Goal: Transaction & Acquisition: Book appointment/travel/reservation

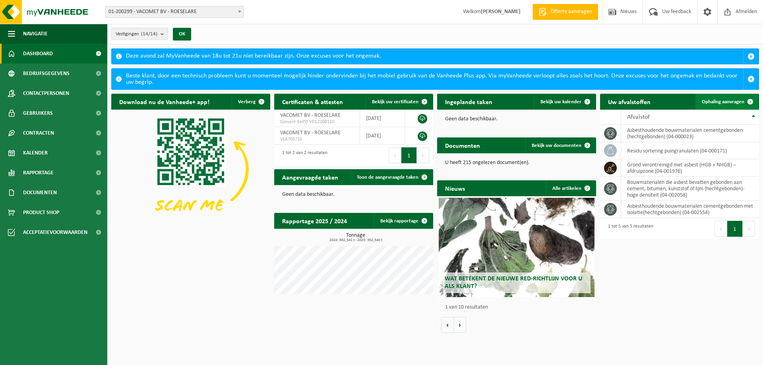
click at [710, 102] on span "Ophaling aanvragen" at bounding box center [723, 101] width 43 height 5
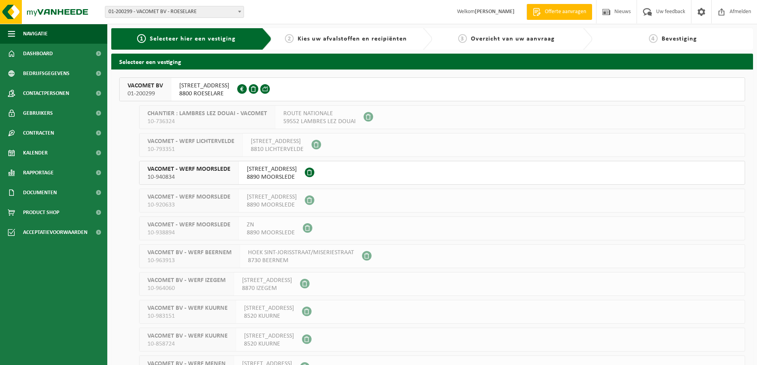
click at [199, 91] on span "8800 ROESELARE" at bounding box center [204, 94] width 50 height 8
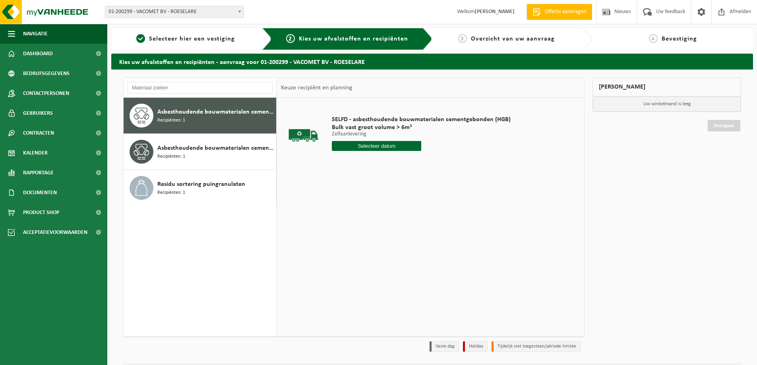
click at [366, 149] on input "text" at bounding box center [376, 146] width 89 height 10
click at [355, 228] on div "19" at bounding box center [353, 229] width 14 height 13
type input "Van 2025-08-19"
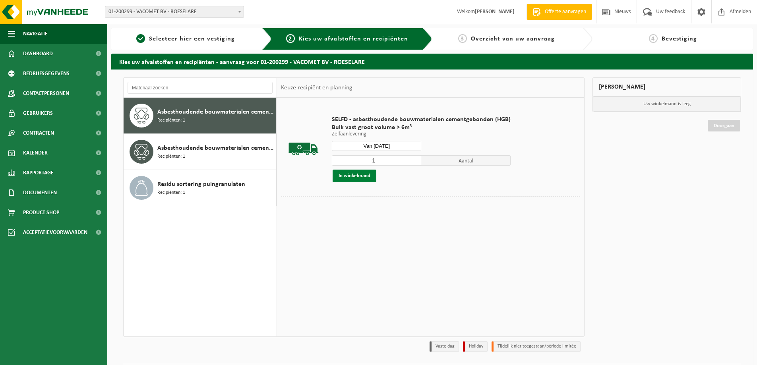
click at [355, 176] on button "In winkelmand" at bounding box center [355, 176] width 44 height 13
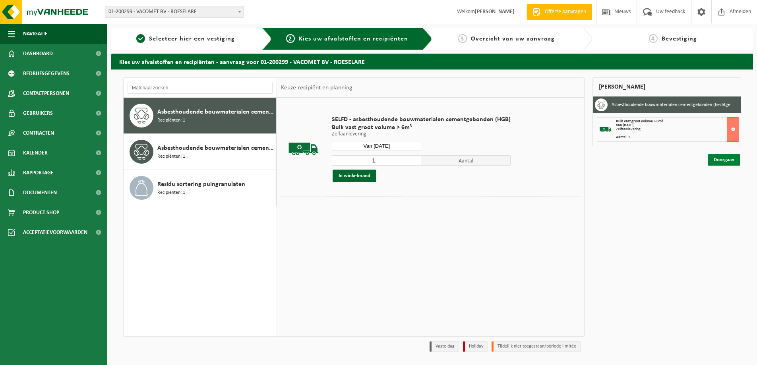
click at [716, 163] on link "Doorgaan" at bounding box center [724, 160] width 33 height 12
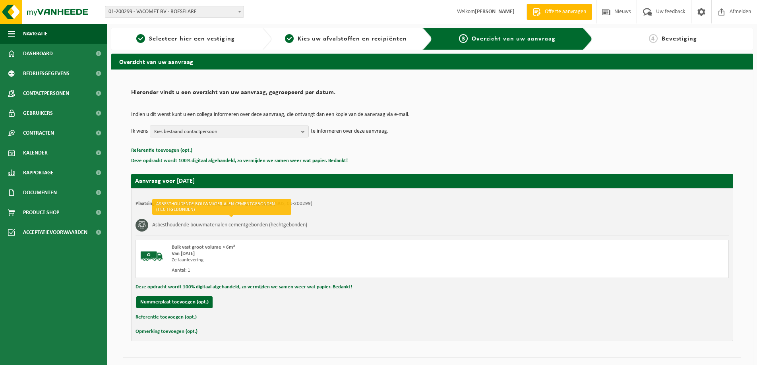
click at [186, 318] on button "Referentie toevoegen (opt.)" at bounding box center [166, 317] width 61 height 10
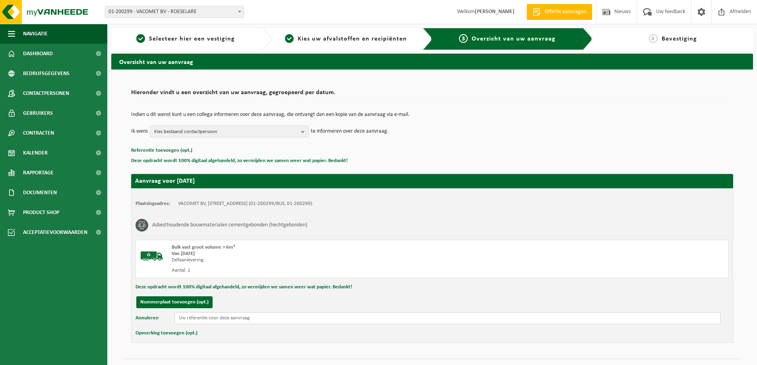
click at [186, 318] on input "text" at bounding box center [447, 318] width 546 height 12
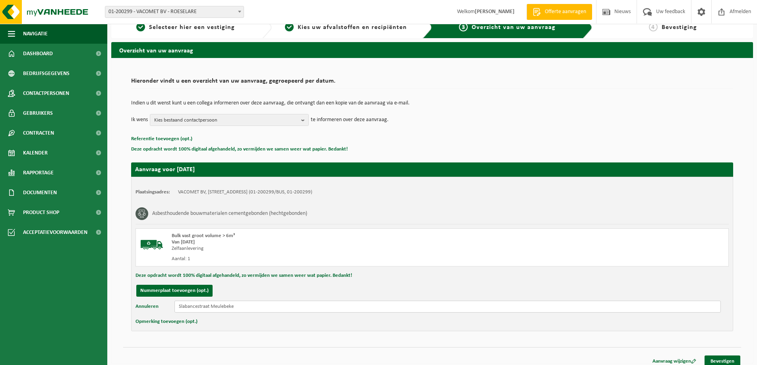
scroll to position [18, 0]
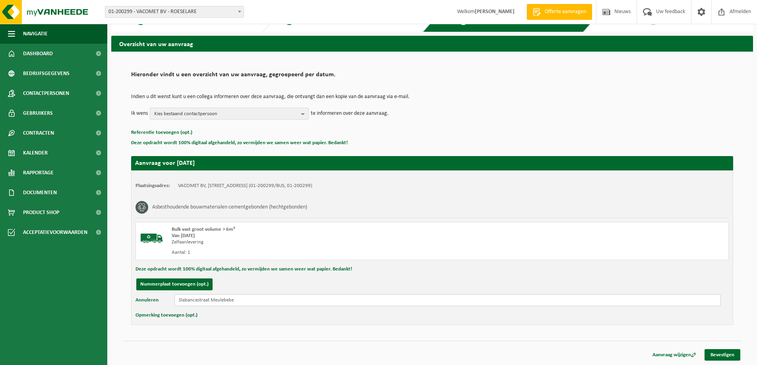
type input "Slabancestraat Meulebeke"
click at [304, 114] on b "button" at bounding box center [304, 113] width 7 height 11
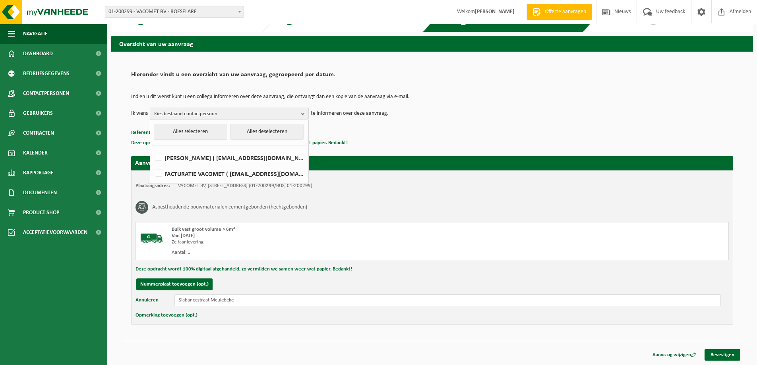
click at [304, 114] on b "button" at bounding box center [304, 114] width 7 height 12
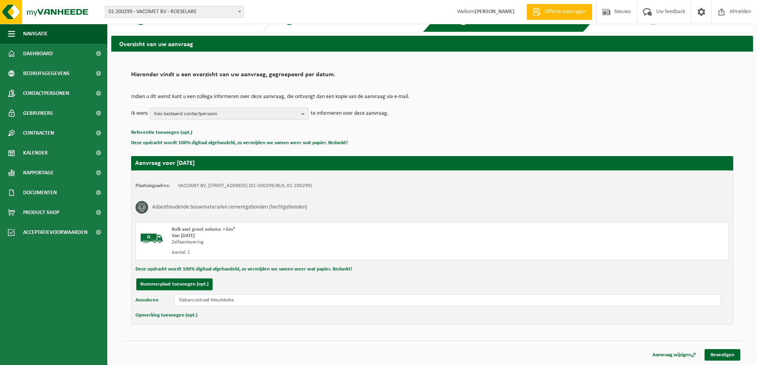
click at [304, 114] on b "button" at bounding box center [304, 113] width 7 height 11
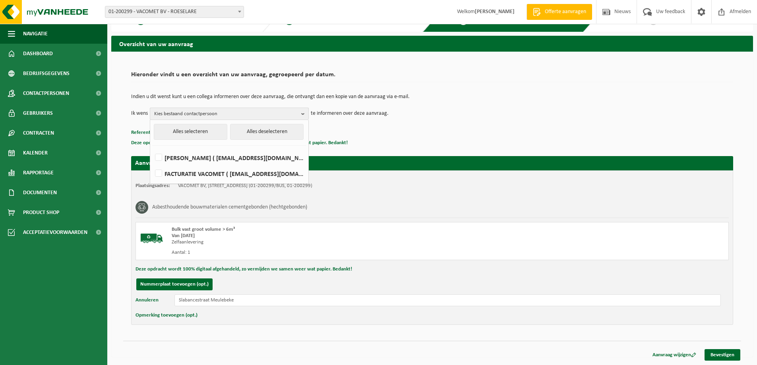
click at [304, 114] on b "button" at bounding box center [304, 114] width 7 height 12
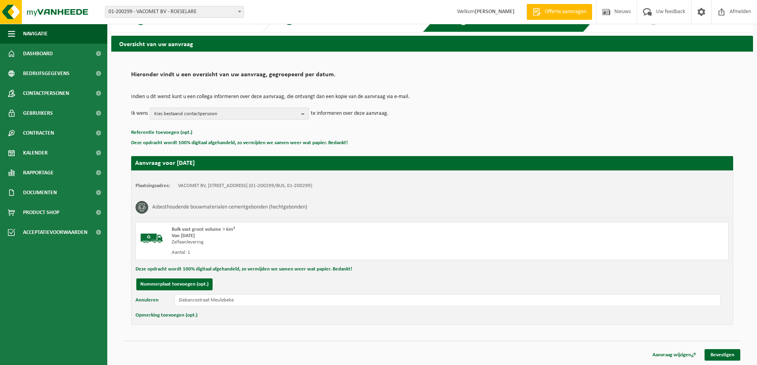
click at [303, 114] on b "button" at bounding box center [304, 113] width 7 height 11
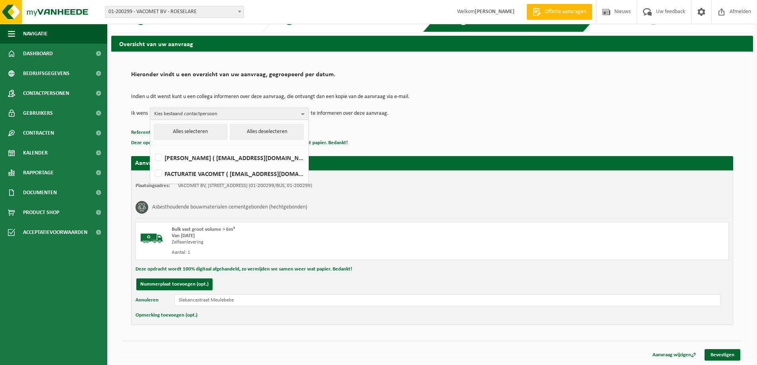
click at [303, 114] on b "button" at bounding box center [304, 114] width 7 height 12
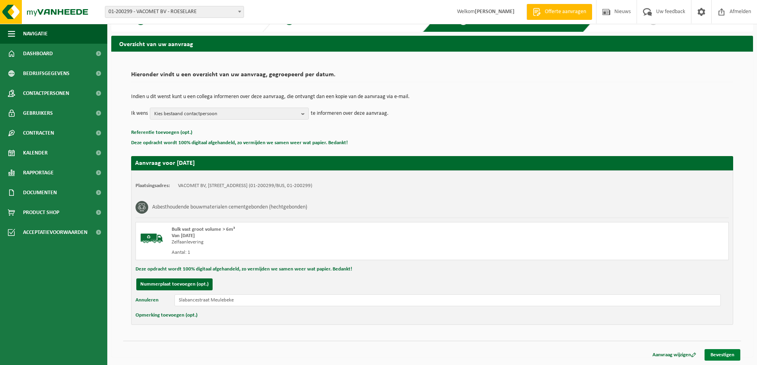
click at [730, 353] on link "Bevestigen" at bounding box center [723, 355] width 36 height 12
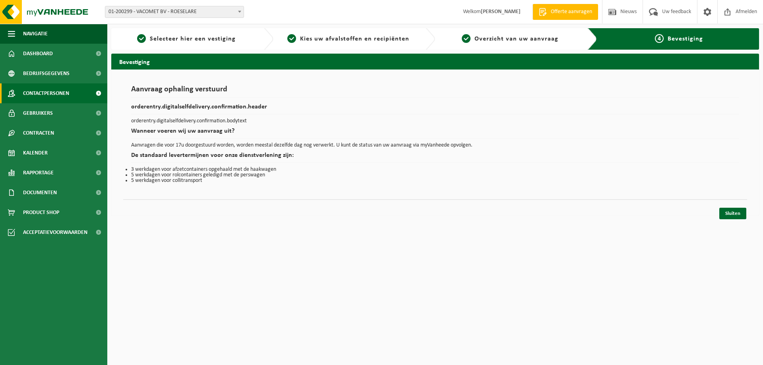
click at [62, 91] on span "Contactpersonen" at bounding box center [46, 93] width 46 height 20
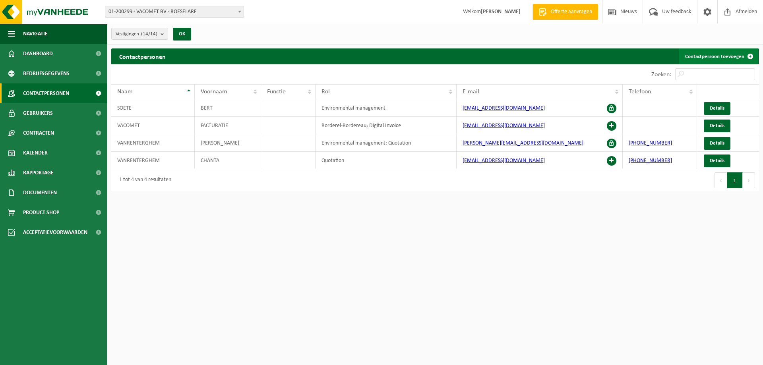
click at [750, 53] on span at bounding box center [750, 56] width 16 height 16
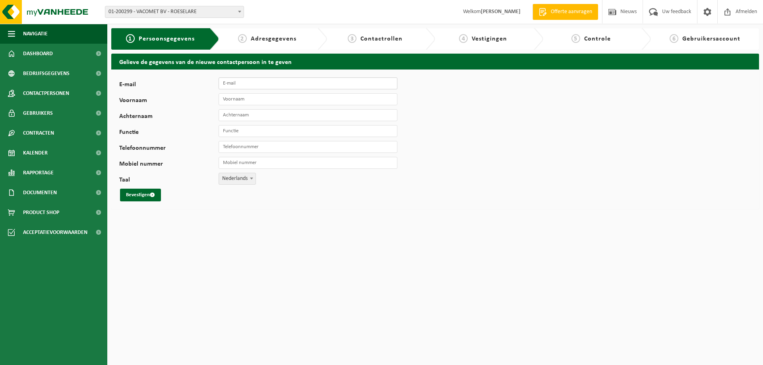
click at [252, 81] on input "E-mail" at bounding box center [308, 83] width 179 height 12
type input "[PERSON_NAME][EMAIL_ADDRESS][DOMAIN_NAME]"
click at [251, 99] on input "Voornaam" at bounding box center [308, 99] width 179 height 12
type input "Charles"
click at [253, 112] on input "Achternaam" at bounding box center [308, 115] width 179 height 12
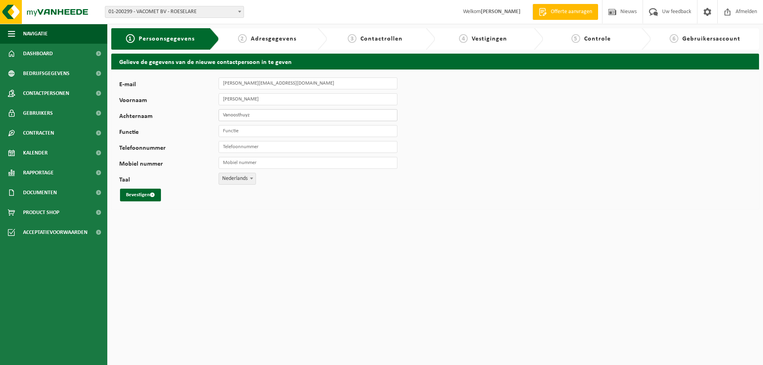
type input "Vanoosthuyze"
type input "+32 497 72 31 30"
type input "Vanoosthuyze"
drag, startPoint x: 268, startPoint y: 146, endPoint x: 232, endPoint y: 147, distance: 36.6
click at [232, 147] on input "+32 497 72 31 30" at bounding box center [308, 147] width 179 height 12
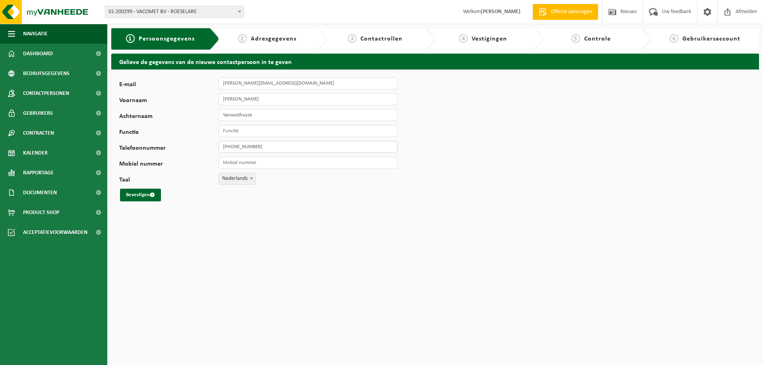
drag, startPoint x: 265, startPoint y: 148, endPoint x: 221, endPoint y: 148, distance: 44.5
click at [221, 148] on input "[PHONE_NUMBER]" at bounding box center [308, 147] width 179 height 12
type input "[PHONE_NUMBER]"
click at [227, 167] on input "Mobiel nummer" at bounding box center [308, 163] width 179 height 12
paste input "[PHONE_NUMBER]"
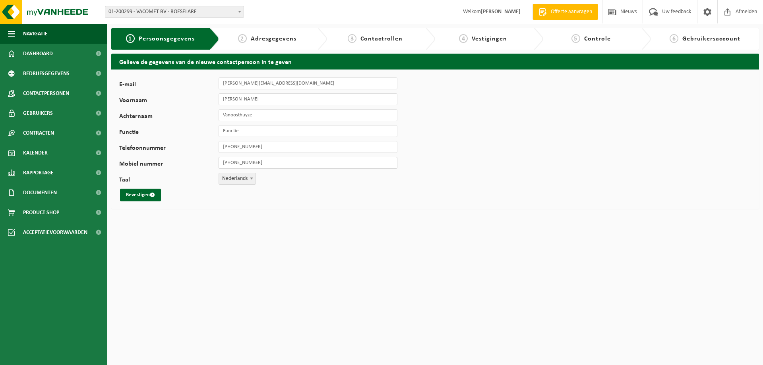
type input "[PHONE_NUMBER]"
drag, startPoint x: 275, startPoint y: 146, endPoint x: 220, endPoint y: 147, distance: 55.2
click at [220, 147] on input "[PHONE_NUMBER]" at bounding box center [308, 147] width 179 height 12
type input "[PHONE_NUMBER]"
click at [132, 198] on button "Bevestigen" at bounding box center [140, 195] width 41 height 13
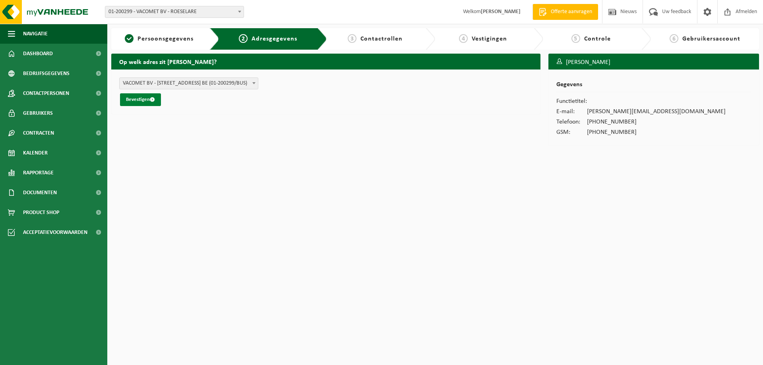
click at [148, 100] on button "Bevestigen" at bounding box center [140, 99] width 41 height 13
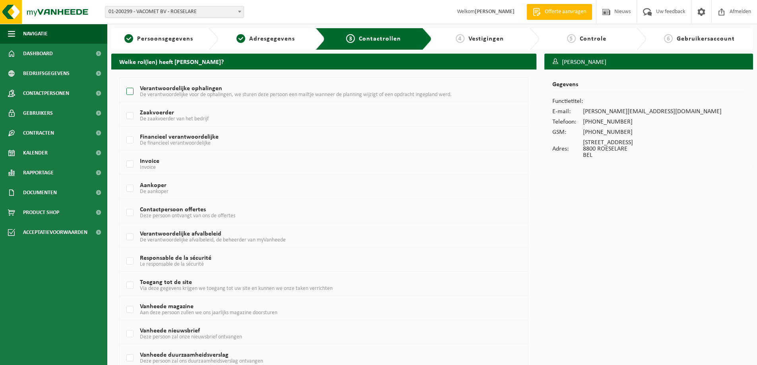
click at [129, 92] on label "Verantwoordelijke ophalingen De verantwoordelijke voor de ophalingen, we sturen…" at bounding box center [307, 92] width 364 height 12
click at [124, 82] on input "Verantwoordelijke ophalingen De verantwoordelijke voor de ophalingen, we sturen…" at bounding box center [123, 81] width 0 height 0
checkbox input "true"
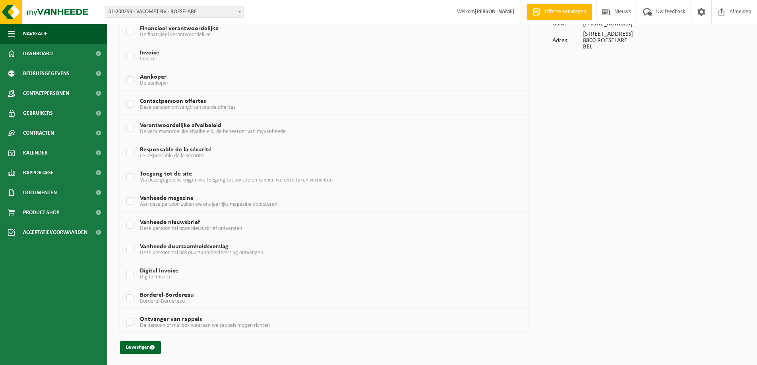
scroll to position [109, 0]
click at [136, 347] on button "Bevestigen" at bounding box center [140, 347] width 41 height 13
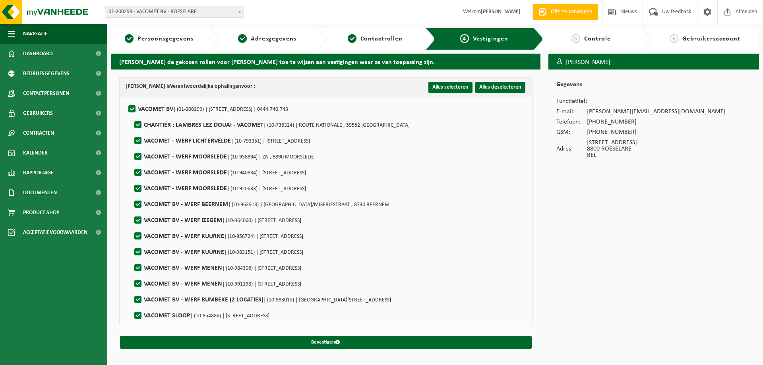
click at [136, 126] on label"] "CHANTIER : LAMBRES LEZ DOUAI - VACOMET | (10-736324) | ROUTE NATIONALE , 59552 …" at bounding box center [271, 125] width 277 height 12
click at [132, 115] on input "CHANTIER : LAMBRES LEZ DOUAI - VACOMET | (10-736324) | ROUTE NATIONALE , 59552 …" at bounding box center [131, 115] width 0 height 0
checkbox input "false"
click at [138, 317] on label"] "VACOMET SLOOP | (10-854886) | [STREET_ADDRESS]" at bounding box center [201, 316] width 137 height 12
click at [132, 306] on input "VACOMET SLOOP | (10-854886) | [STREET_ADDRESS]" at bounding box center [131, 306] width 0 height 0
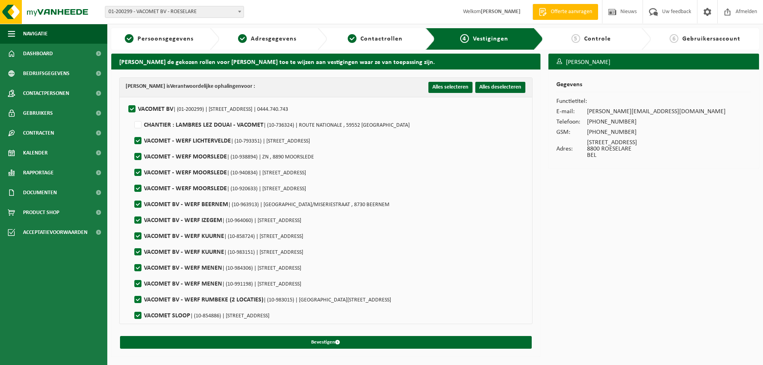
checkbox input "false"
click at [135, 142] on label"] "VACOMET - WERF LICHTERVELDE | (10-793351) | [STREET_ADDRESS]" at bounding box center [221, 141] width 177 height 12
click at [132, 131] on input "VACOMET - WERF LICHTERVELDE | (10-793351) | [STREET_ADDRESS]" at bounding box center [131, 131] width 0 height 0
checkbox input "false"
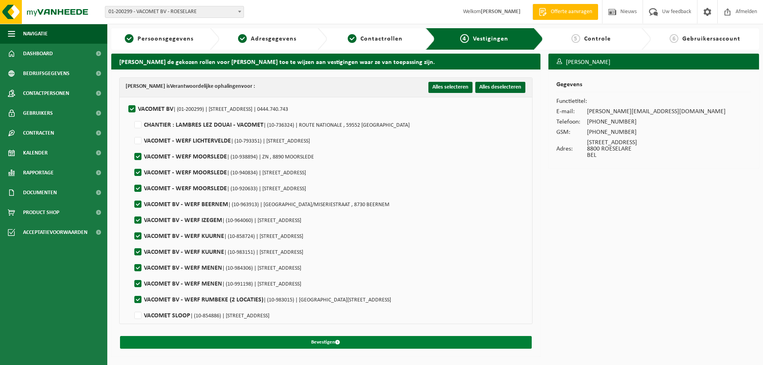
click at [318, 343] on button "Bevestigen" at bounding box center [326, 342] width 412 height 13
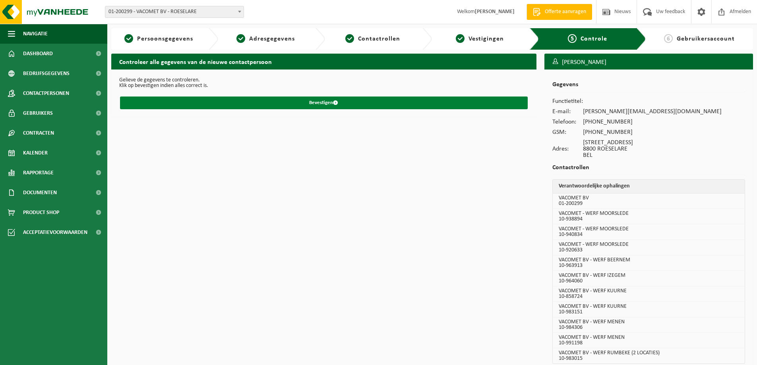
click at [320, 97] on button "Bevestigen" at bounding box center [324, 103] width 408 height 13
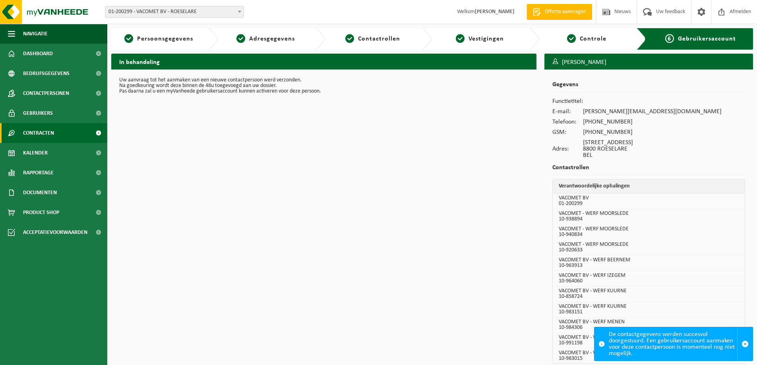
drag, startPoint x: 42, startPoint y: 125, endPoint x: 48, endPoint y: 125, distance: 6.4
click at [42, 125] on span "Contracten" at bounding box center [38, 133] width 31 height 20
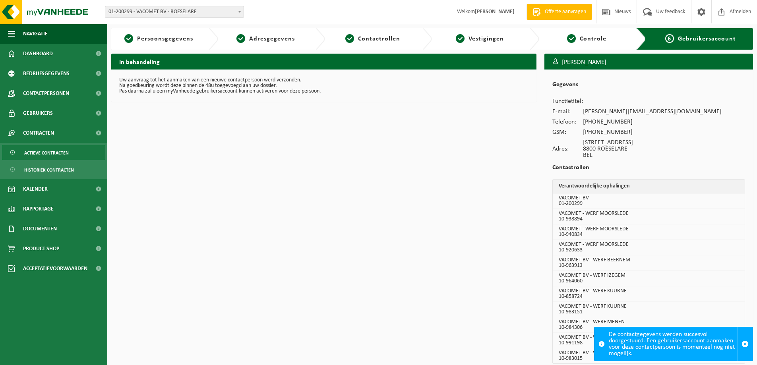
click at [41, 155] on span "Actieve contracten" at bounding box center [46, 152] width 45 height 15
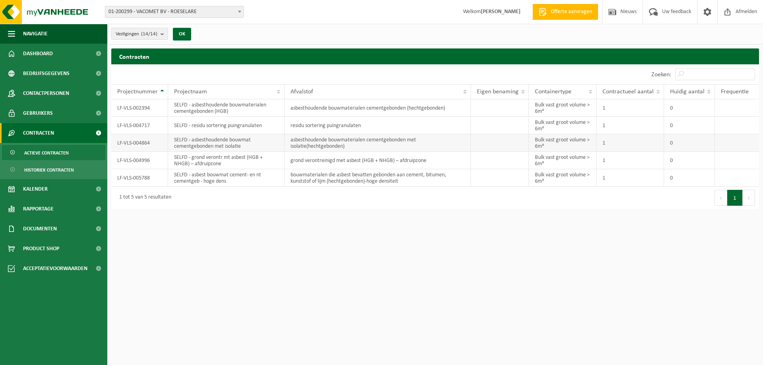
click at [554, 142] on td "Bulk vast groot volume > 6m³" at bounding box center [563, 142] width 68 height 17
click at [227, 141] on td "SELFD - asbesthoudende bouwmat cementgebonden met isolatie" at bounding box center [226, 142] width 116 height 17
click at [145, 145] on td "LF-VLS-004864" at bounding box center [139, 142] width 57 height 17
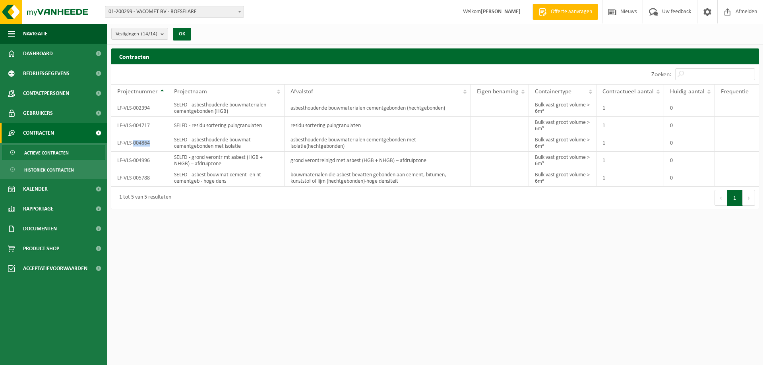
click at [54, 155] on span "Actieve contracten" at bounding box center [46, 152] width 45 height 15
click at [197, 148] on td "SELFD - asbesthoudende bouwmat cementgebonden met isolatie" at bounding box center [226, 142] width 116 height 17
click at [50, 170] on span "Historiek contracten" at bounding box center [49, 170] width 50 height 15
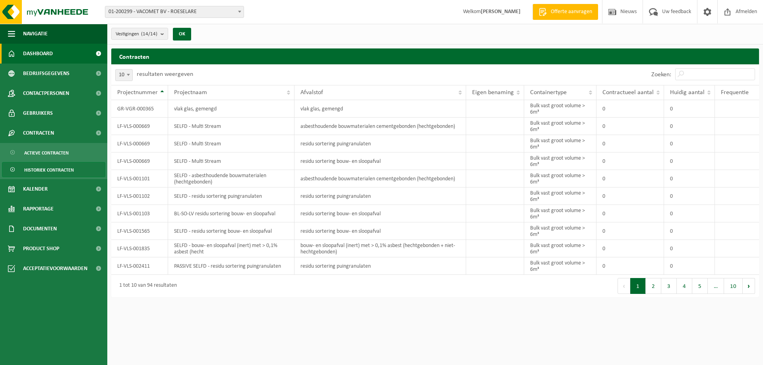
click at [47, 57] on span "Dashboard" at bounding box center [38, 54] width 30 height 20
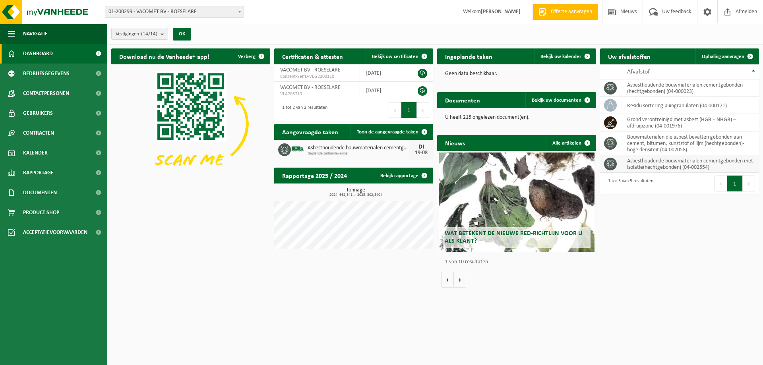
click at [610, 162] on icon at bounding box center [610, 164] width 8 height 8
click at [748, 57] on span at bounding box center [750, 56] width 16 height 16
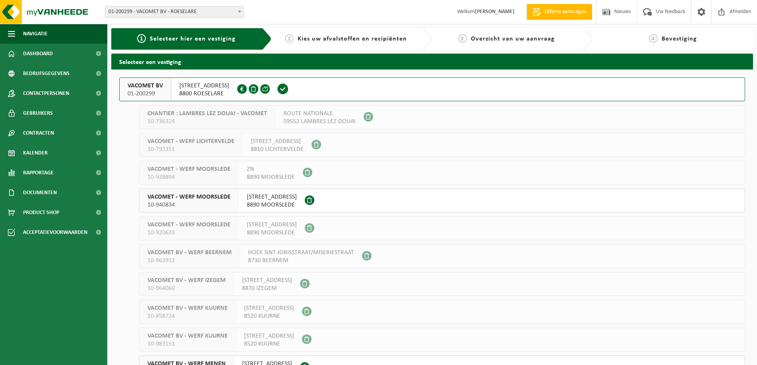
click at [289, 89] on span at bounding box center [283, 89] width 12 height 12
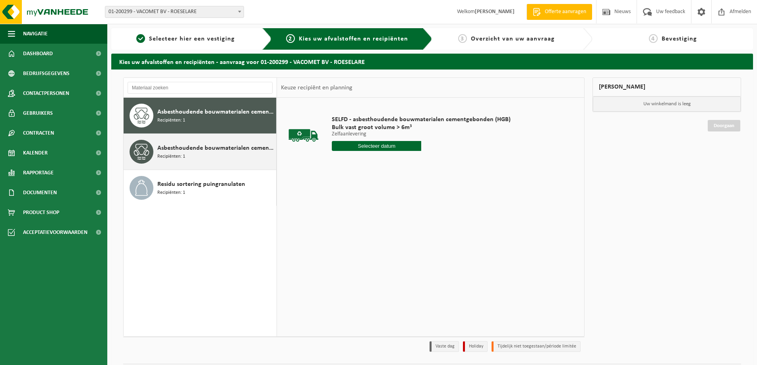
click at [208, 149] on span "Asbesthoudende bouwmaterialen cementgebonden met isolatie(hechtgebonden)" at bounding box center [215, 148] width 117 height 10
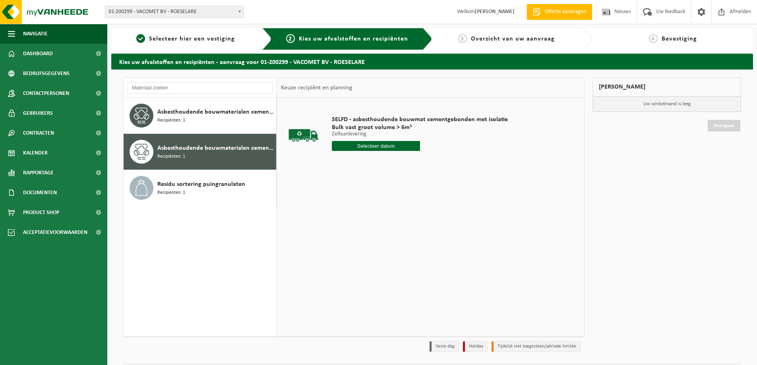
click at [372, 145] on input "text" at bounding box center [376, 146] width 88 height 10
click at [368, 228] on div "20" at bounding box center [367, 229] width 14 height 13
type input "Van [DATE]"
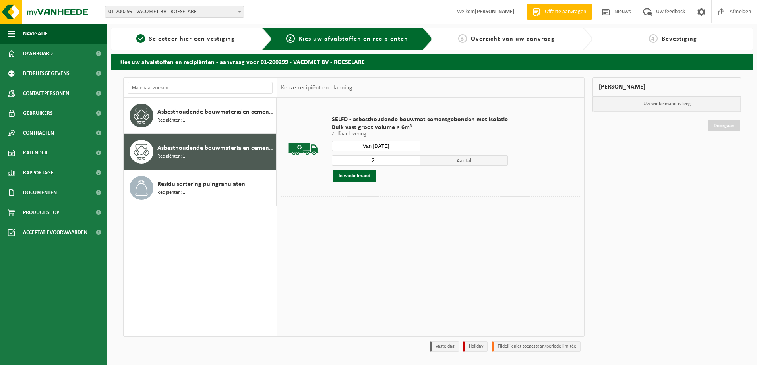
type input "2"
click at [411, 160] on input "2" at bounding box center [376, 160] width 88 height 10
click at [367, 178] on button "In winkelmand" at bounding box center [355, 176] width 44 height 13
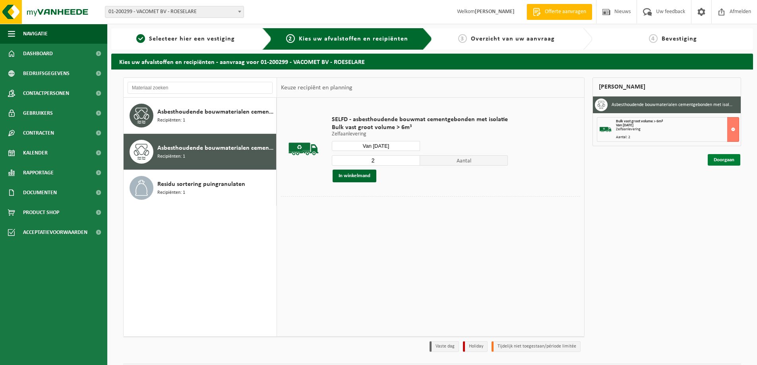
click at [731, 161] on link "Doorgaan" at bounding box center [724, 160] width 33 height 12
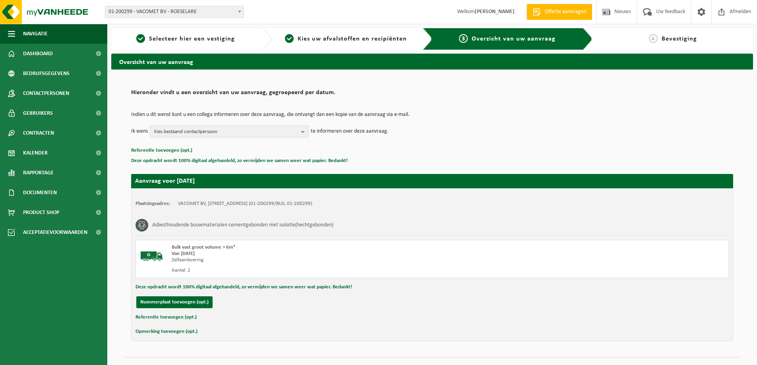
click at [305, 132] on b "button" at bounding box center [304, 131] width 7 height 11
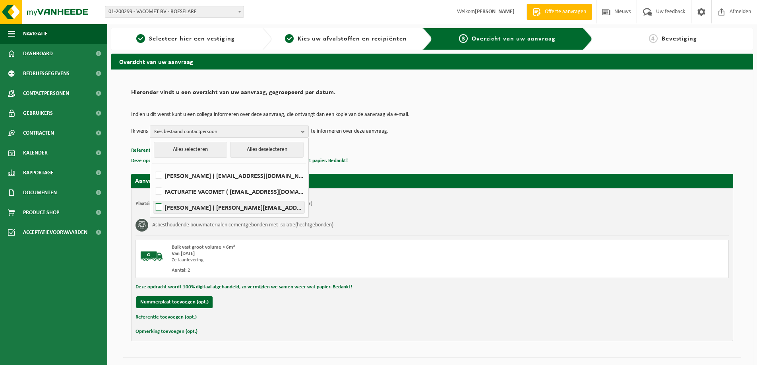
drag, startPoint x: 208, startPoint y: 208, endPoint x: 230, endPoint y: 205, distance: 21.7
click at [208, 209] on label "Charles Vanoosthuyze ( charles.vanoosthuyze@vacomet.be )" at bounding box center [228, 207] width 151 height 12
click at [152, 198] on input "Charles Vanoosthuyze ( charles.vanoosthuyze@vacomet.be )" at bounding box center [152, 197] width 0 height 0
checkbox input "true"
click at [434, 143] on div "Indien u dit wenst kunt u een collega informeren over deze aanvraag, die ontvan…" at bounding box center [432, 124] width 602 height 41
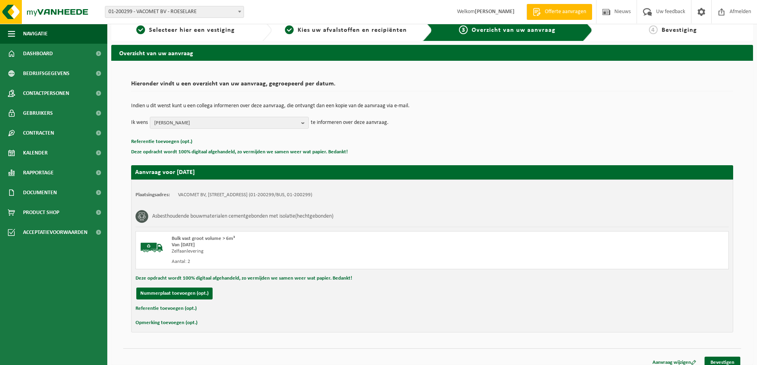
scroll to position [16, 0]
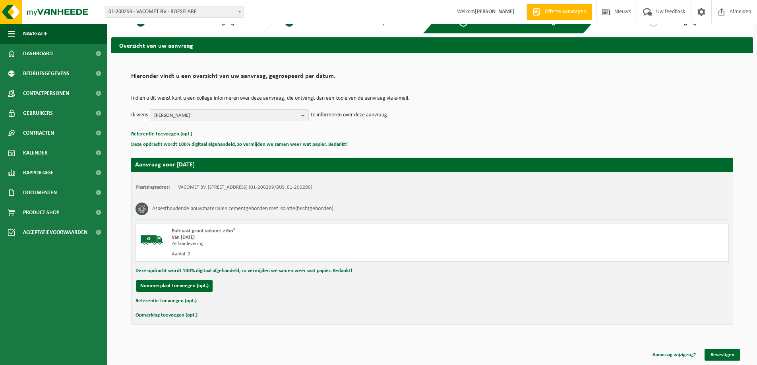
click at [162, 302] on button "Referentie toevoegen (opt.)" at bounding box center [166, 301] width 61 height 10
click at [222, 305] on input "text" at bounding box center [447, 302] width 546 height 12
click at [209, 300] on input "Slabancestraat Meulebeke" at bounding box center [447, 302] width 546 height 12
type input "Slabancestraat 2 Meulebeke"
click at [723, 358] on link "Bevestigen" at bounding box center [723, 357] width 36 height 12
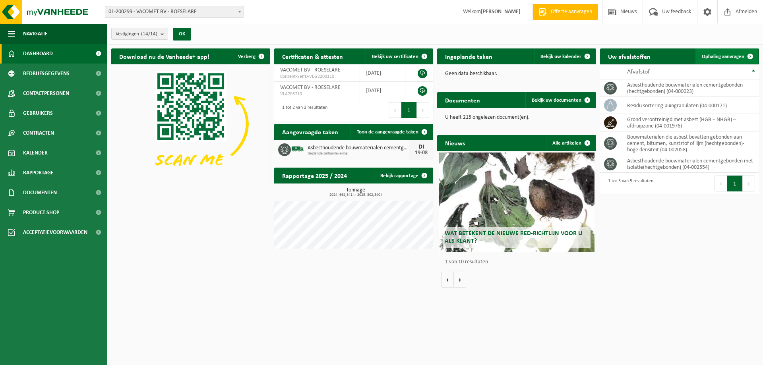
click at [719, 56] on span "Ophaling aanvragen" at bounding box center [723, 56] width 43 height 5
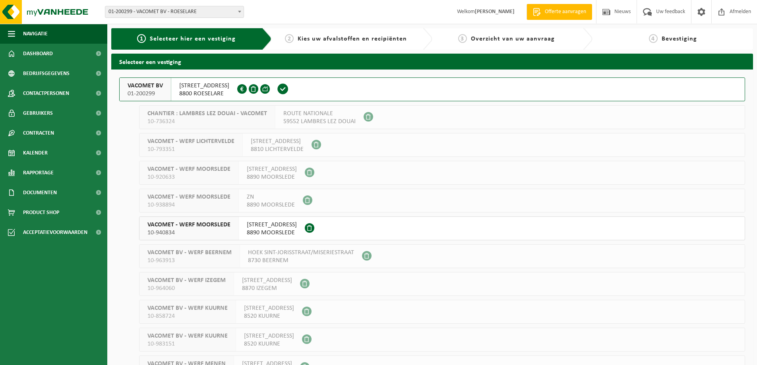
click at [289, 92] on span at bounding box center [283, 89] width 12 height 12
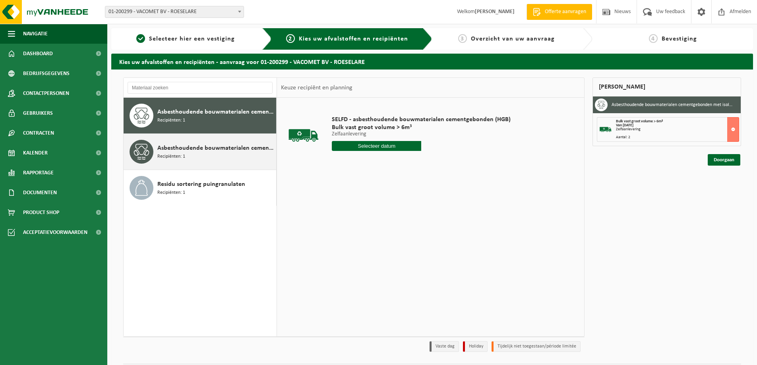
click at [216, 155] on div "Asbesthoudende bouwmaterialen cementgebonden met isolatie(hechtgebonden) Recipi…" at bounding box center [215, 152] width 117 height 24
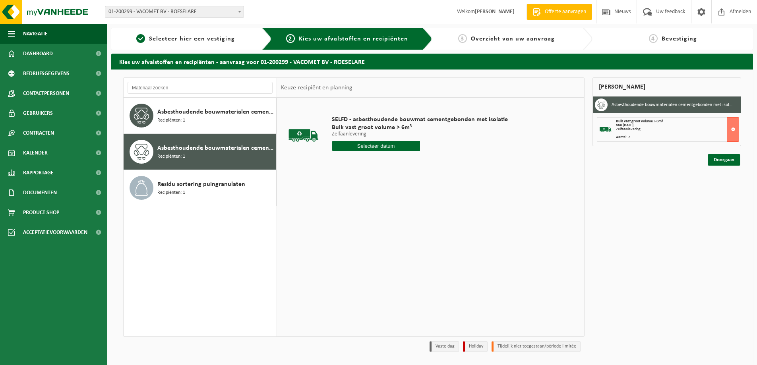
click at [215, 149] on span "Asbesthoudende bouwmaterialen cementgebonden met isolatie(hechtgebonden)" at bounding box center [215, 148] width 117 height 10
click at [388, 146] on input "text" at bounding box center [376, 146] width 88 height 10
click at [380, 230] on div "21" at bounding box center [381, 229] width 14 height 13
type input "Van [DATE]"
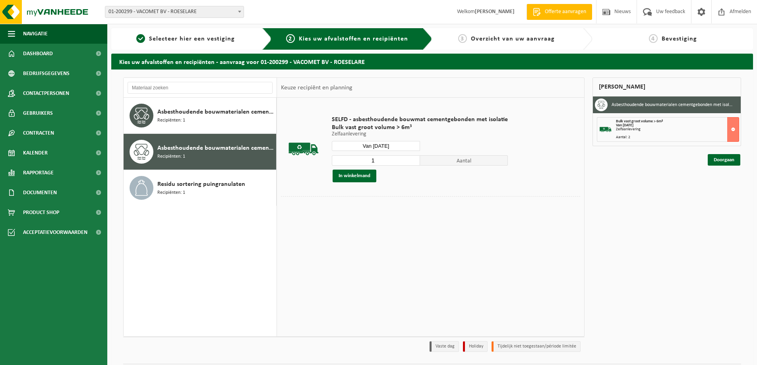
click at [412, 161] on input "1" at bounding box center [376, 160] width 88 height 10
type input "2"
click at [411, 160] on input "2" at bounding box center [376, 160] width 88 height 10
click at [365, 175] on button "In winkelmand" at bounding box center [355, 176] width 44 height 13
click at [730, 190] on link "Doorgaan" at bounding box center [724, 189] width 33 height 12
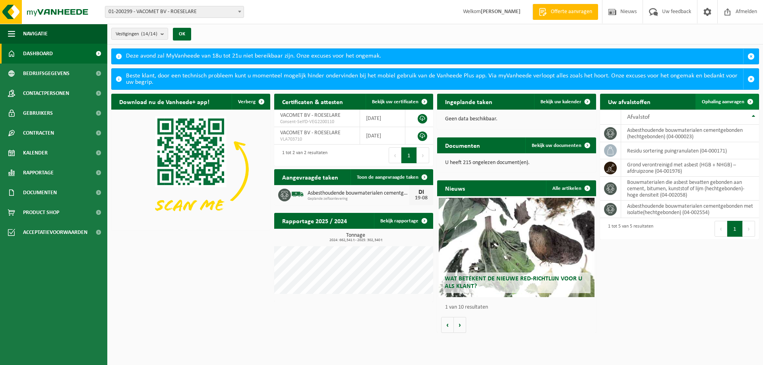
click at [742, 99] on span "Ophaling aanvragen" at bounding box center [723, 101] width 43 height 5
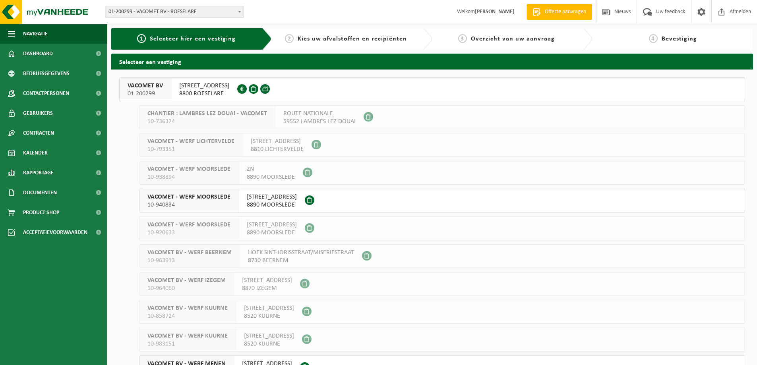
click at [214, 91] on span "8800 ROESELARE" at bounding box center [204, 94] width 50 height 8
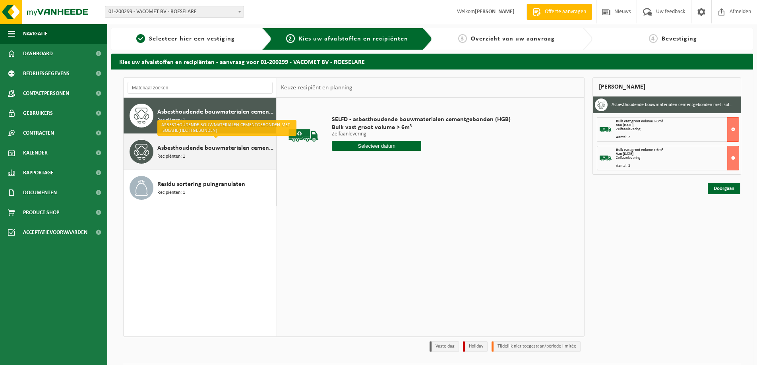
click at [210, 158] on div "Asbesthoudende bouwmaterialen cementgebonden met isolatie(hechtgebonden) Recipi…" at bounding box center [215, 152] width 117 height 24
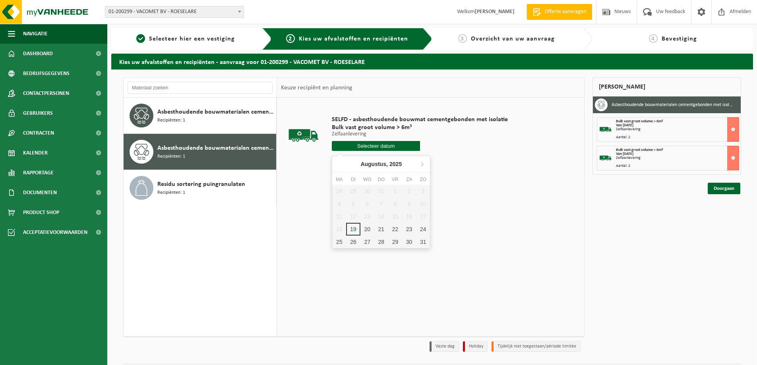
click at [386, 143] on input "text" at bounding box center [376, 146] width 88 height 10
click at [358, 228] on div "19" at bounding box center [353, 229] width 14 height 13
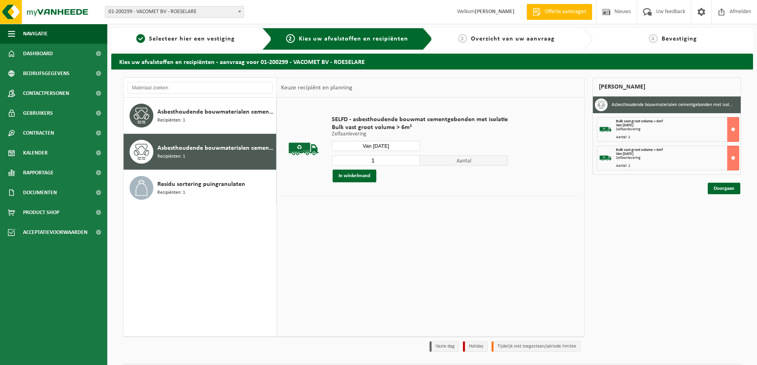
click at [404, 146] on input "Van [DATE]" at bounding box center [376, 146] width 88 height 10
click at [370, 230] on div "20" at bounding box center [367, 229] width 14 height 13
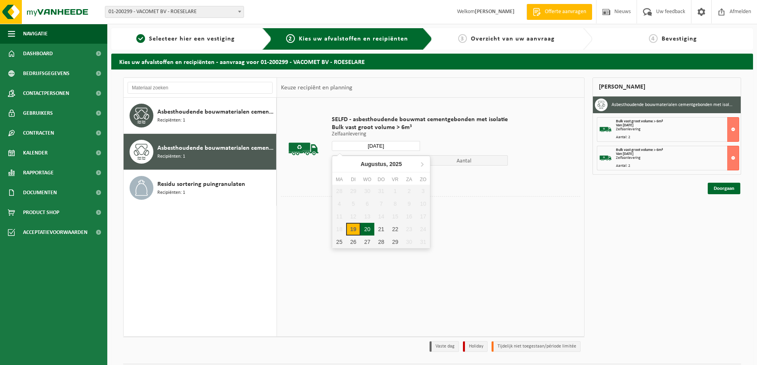
type input "Van [DATE]"
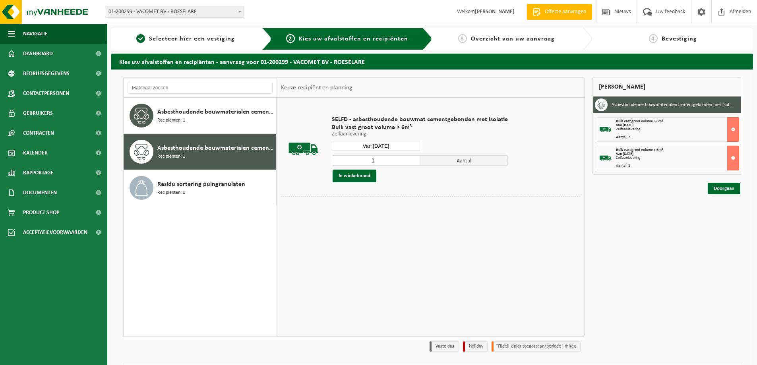
click at [412, 161] on input "1" at bounding box center [376, 160] width 88 height 10
type input "2"
click at [413, 159] on input "2" at bounding box center [376, 160] width 88 height 10
click at [357, 176] on button "In winkelmand" at bounding box center [355, 176] width 44 height 13
click at [726, 189] on link "Doorgaan" at bounding box center [724, 189] width 33 height 12
